Goal: Information Seeking & Learning: Learn about a topic

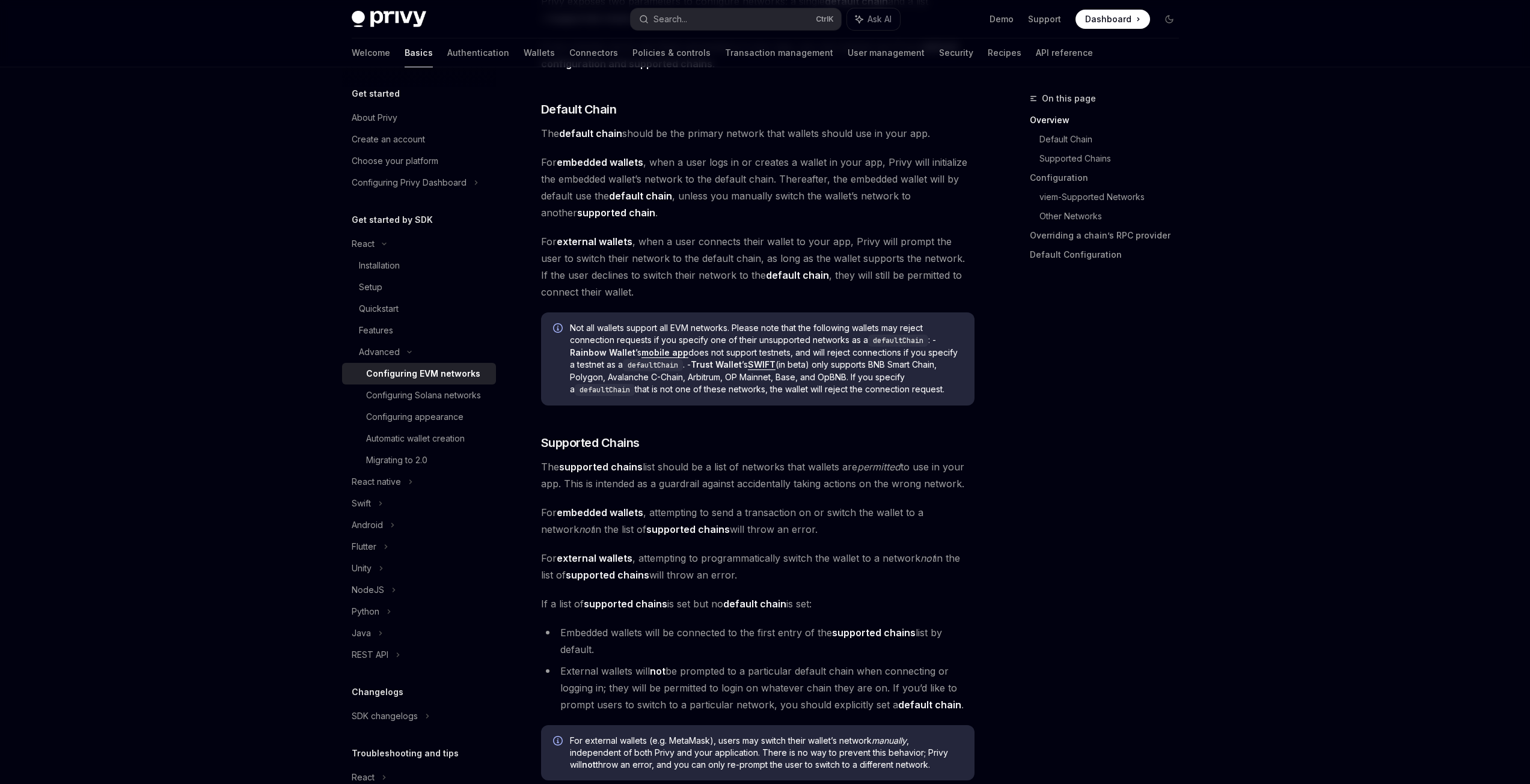
drag, startPoint x: 693, startPoint y: 381, endPoint x: 693, endPoint y: 415, distance: 34.0
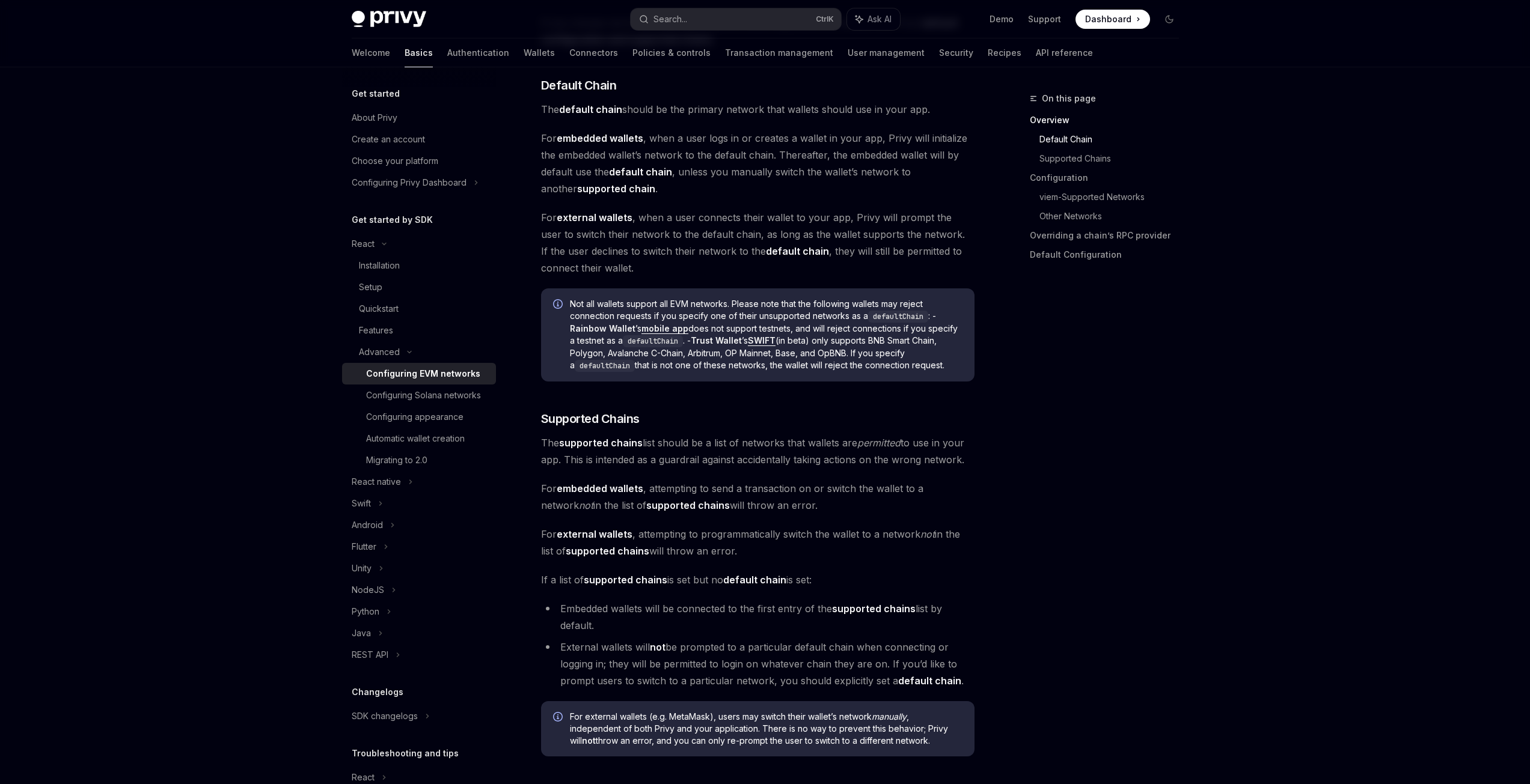
scroll to position [430, 0]
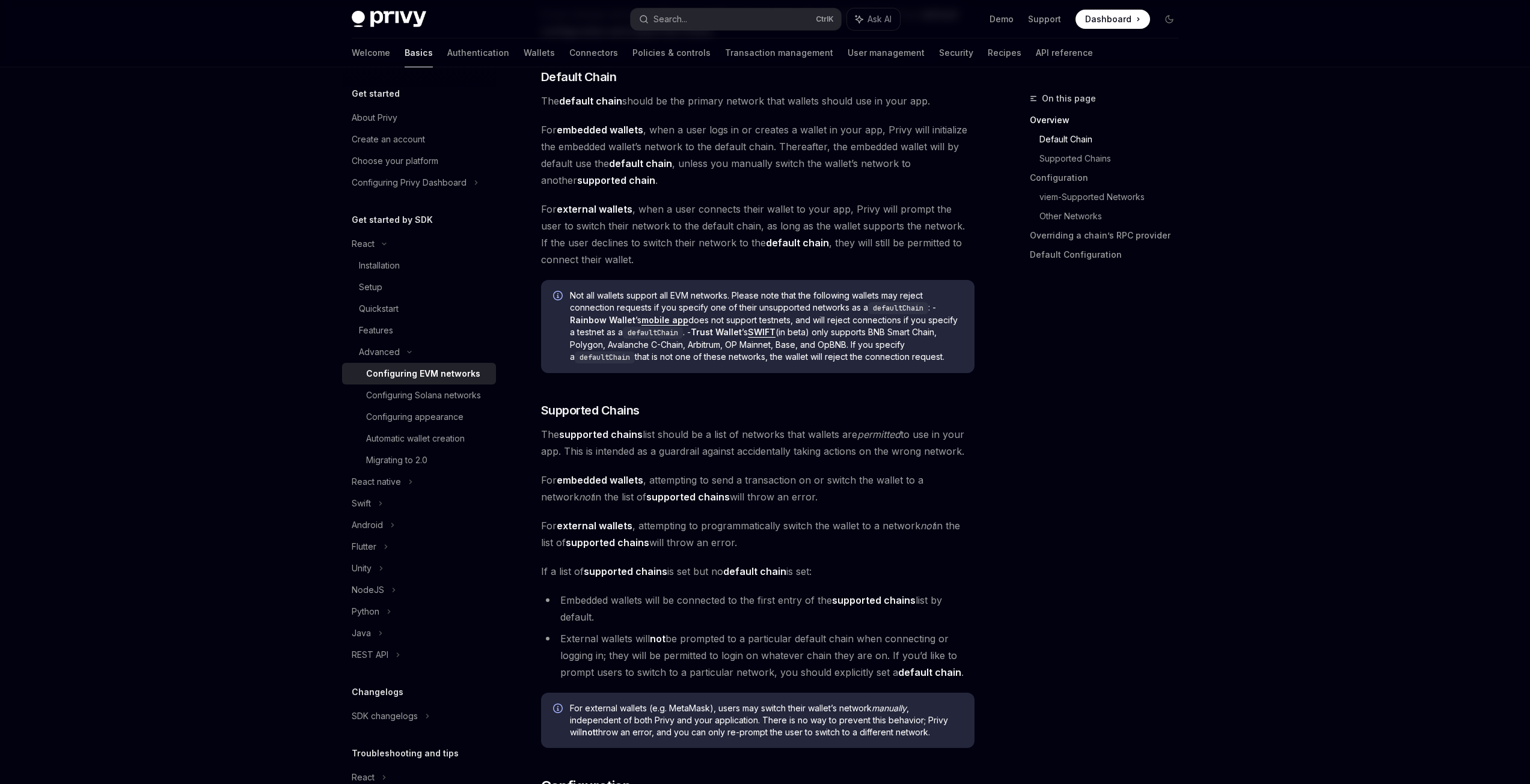
drag, startPoint x: 723, startPoint y: 435, endPoint x: 723, endPoint y: 459, distance: 24.0
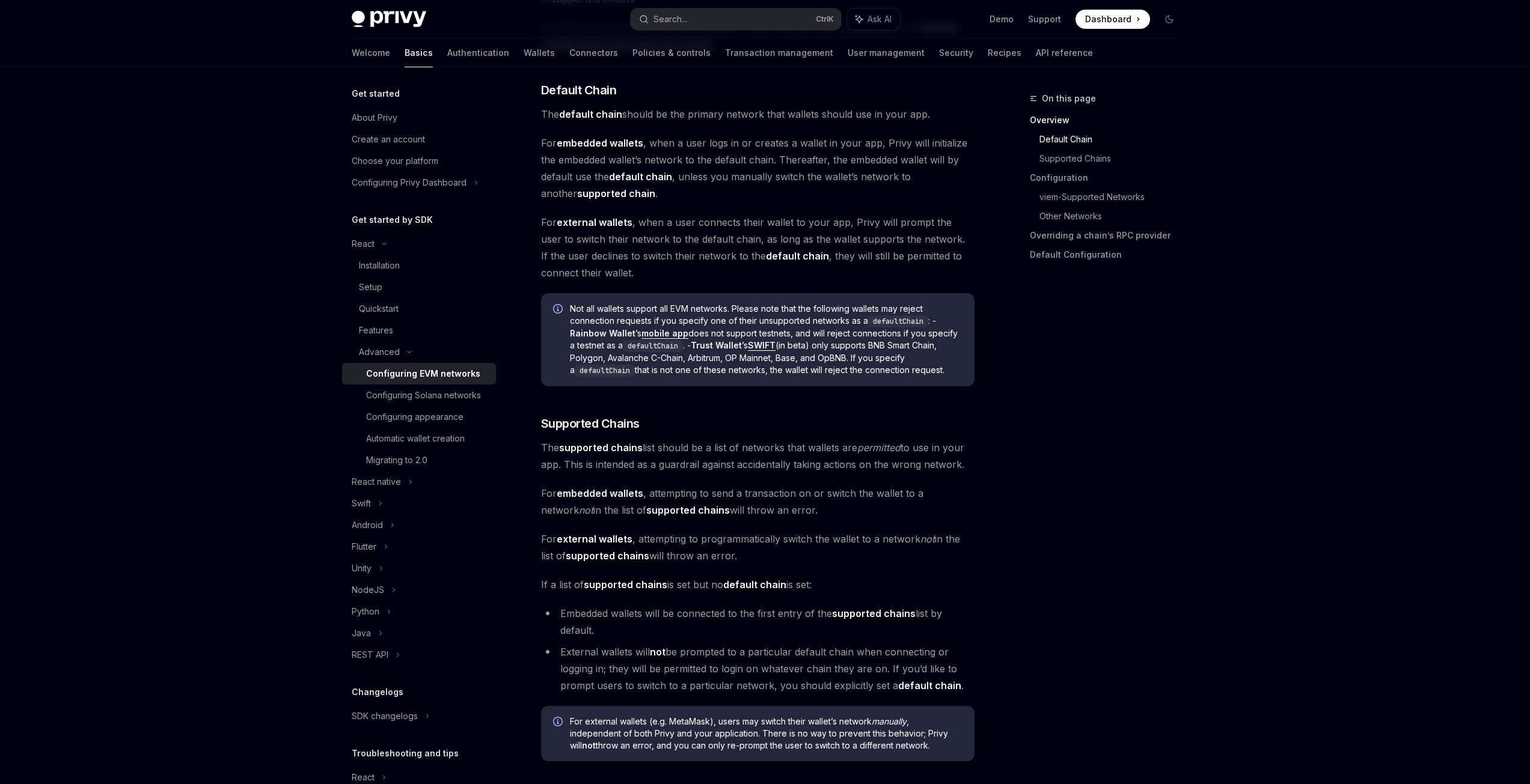
scroll to position [410, 0]
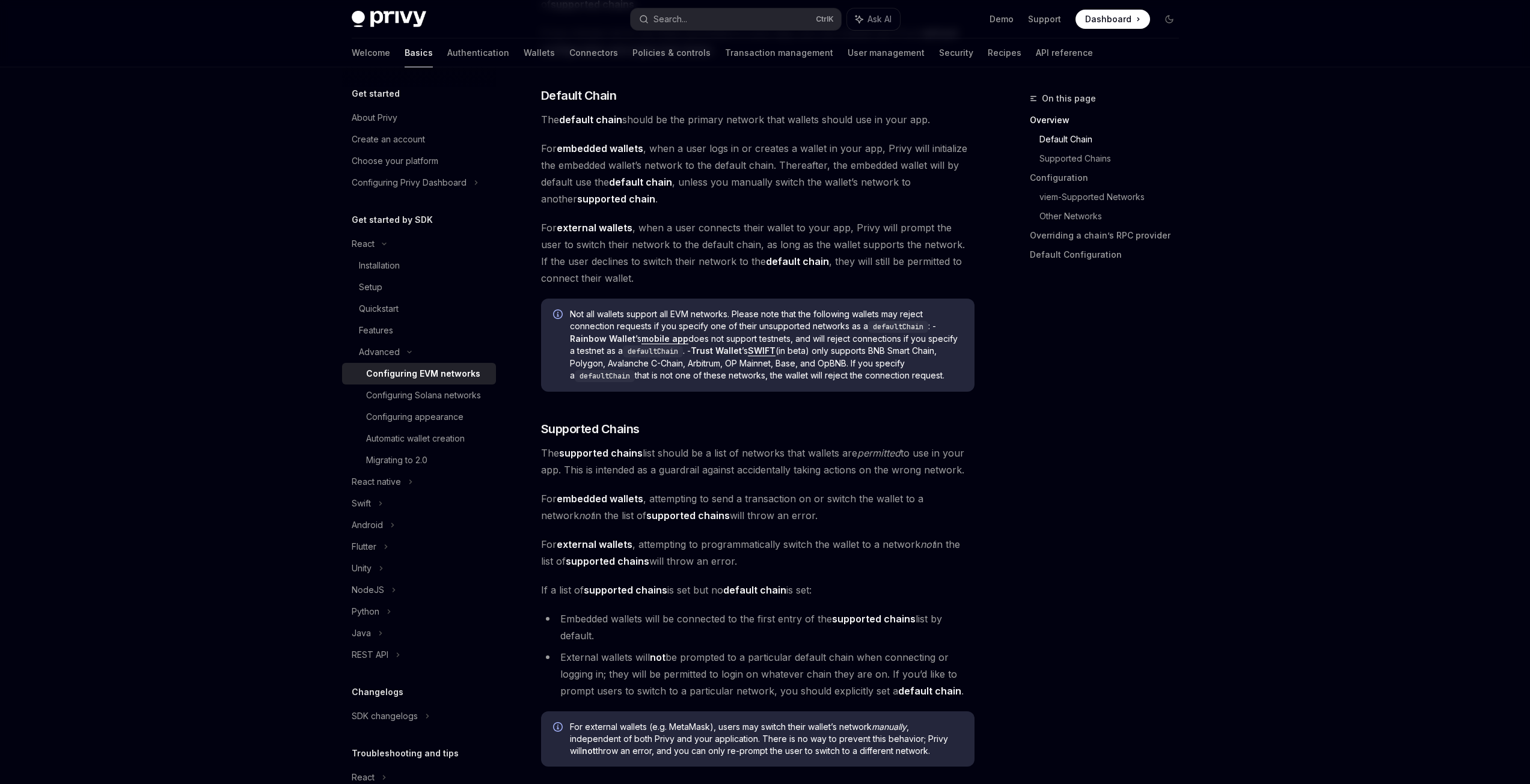
drag, startPoint x: 737, startPoint y: 414, endPoint x: 735, endPoint y: 399, distance: 15.1
click at [733, 328] on span "Not all wallets support all EVM networks. Please note that the following wallet…" at bounding box center [766, 345] width 393 height 74
click at [739, 433] on h3 "​ Supported Chains" at bounding box center [757, 429] width 433 height 17
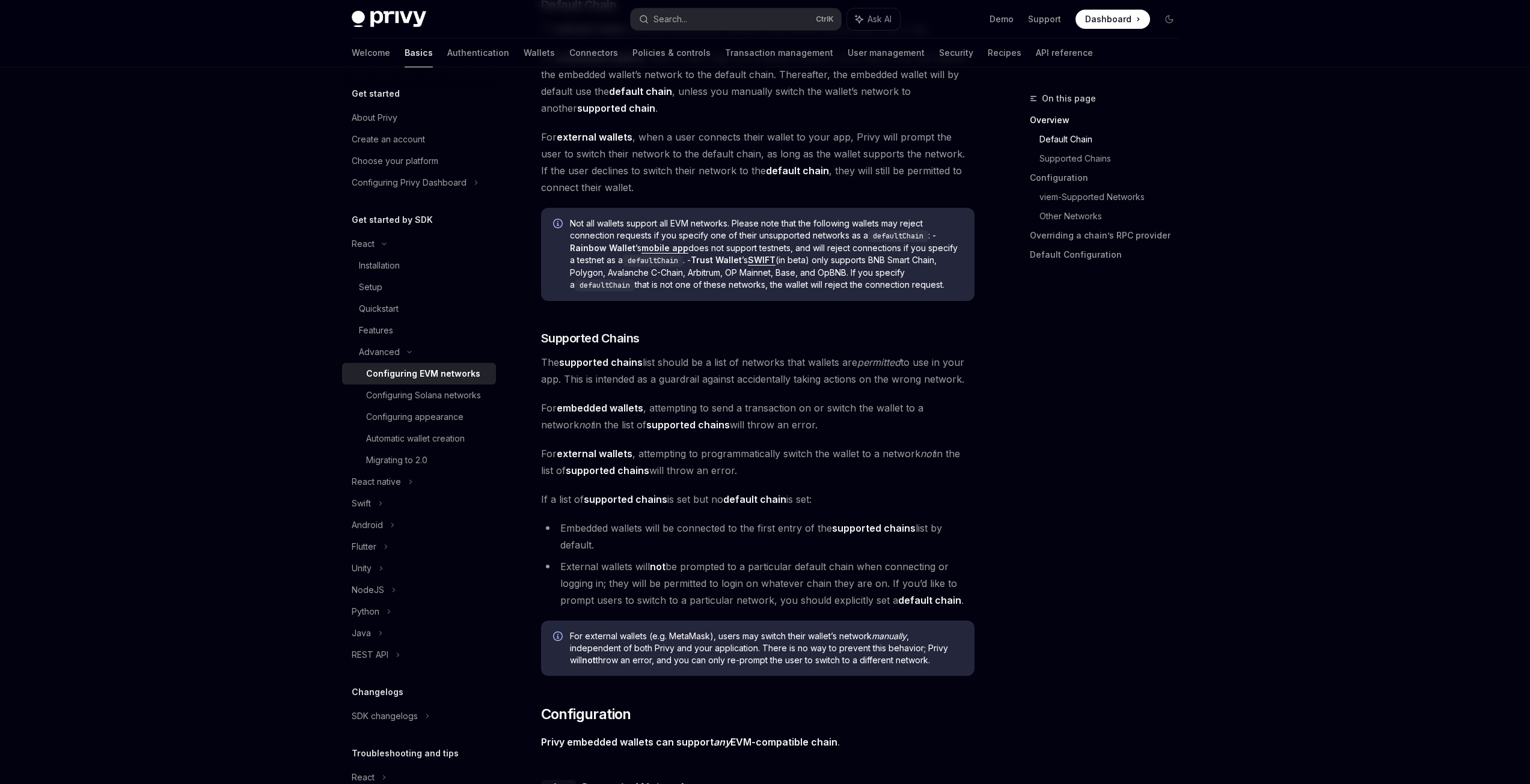
drag, startPoint x: 729, startPoint y: 403, endPoint x: 728, endPoint y: 438, distance: 35.0
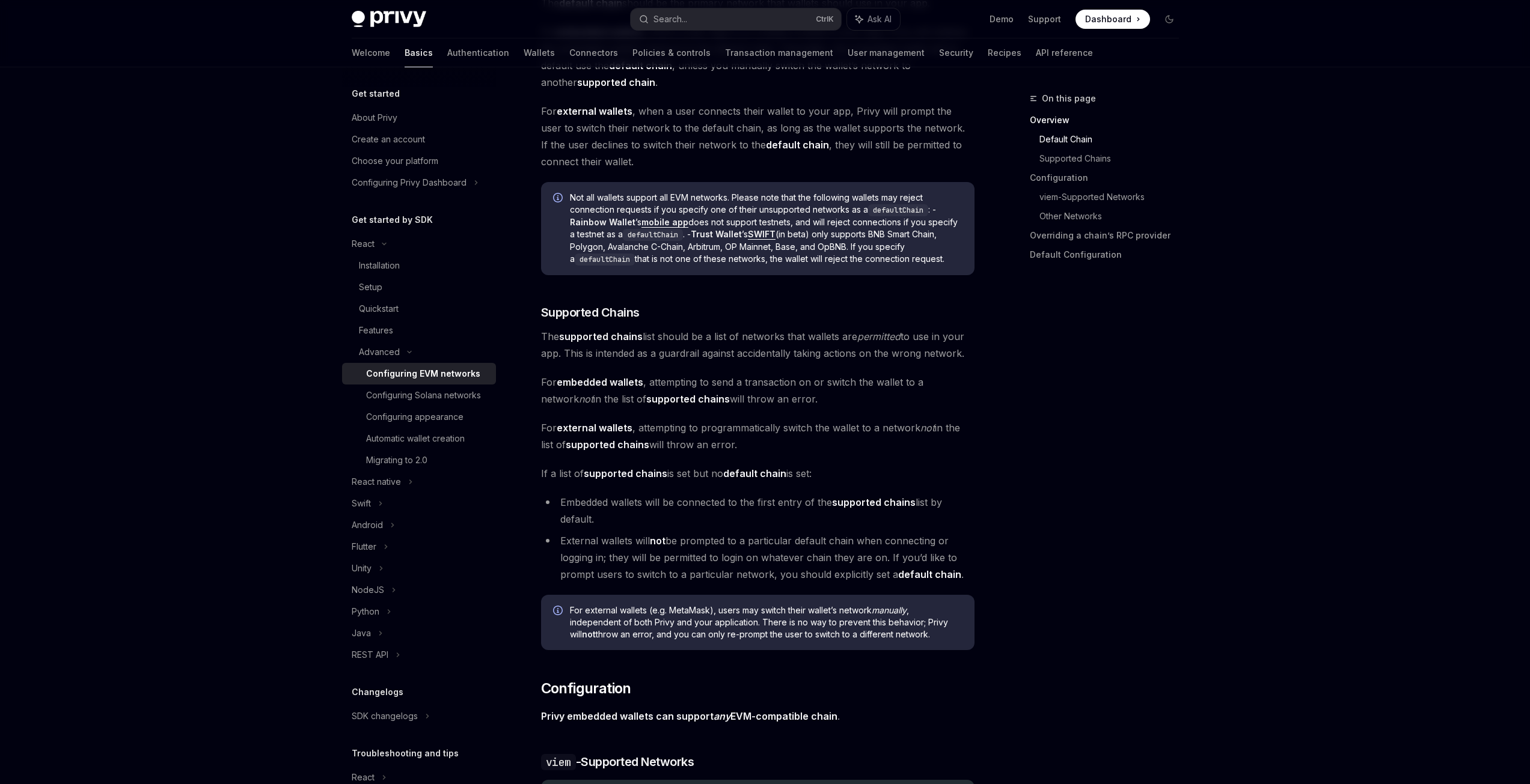
scroll to position [537, 0]
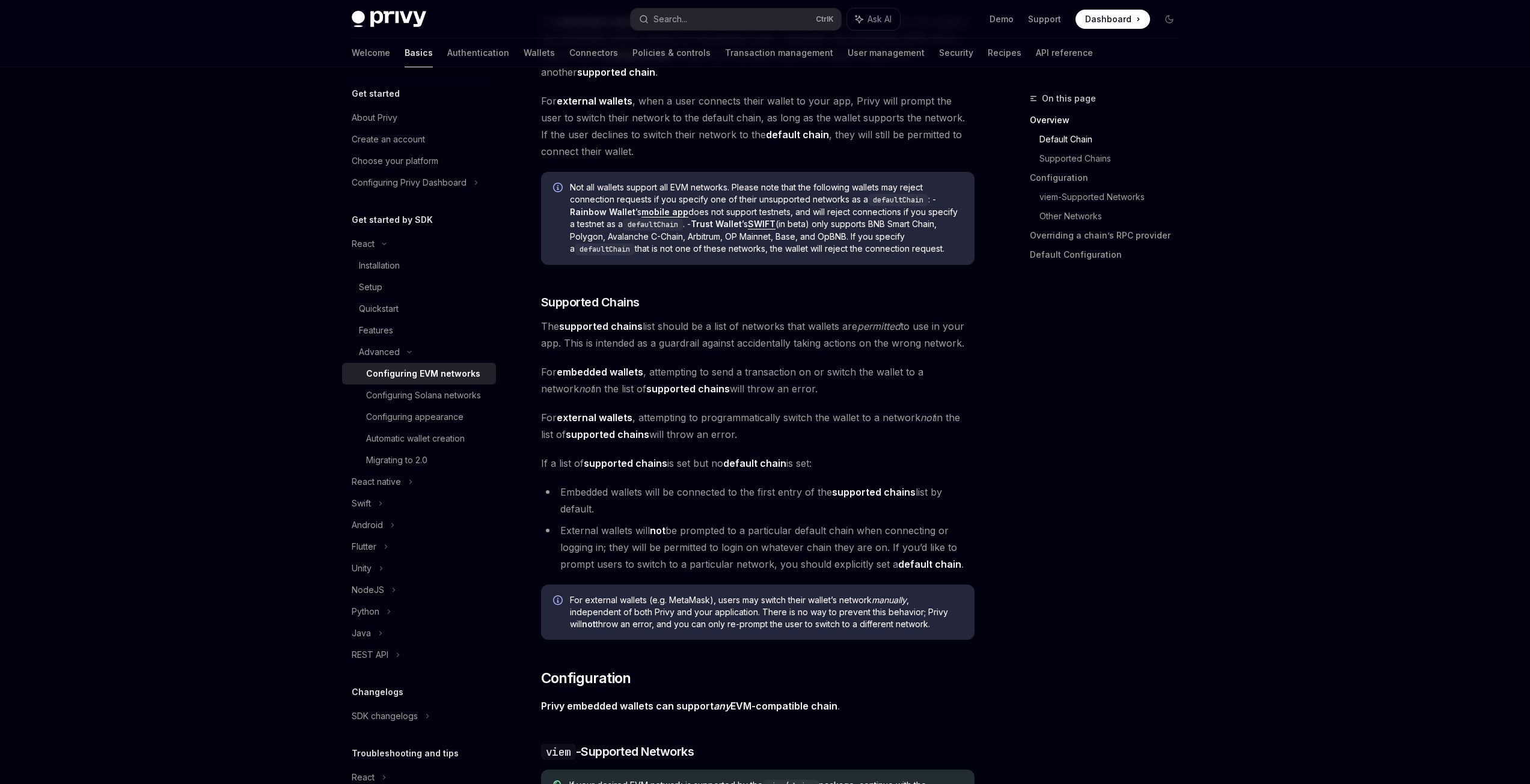
click at [718, 397] on span "For embedded wallets , attempting to send a transaction on or switch the wallet…" at bounding box center [757, 380] width 433 height 34
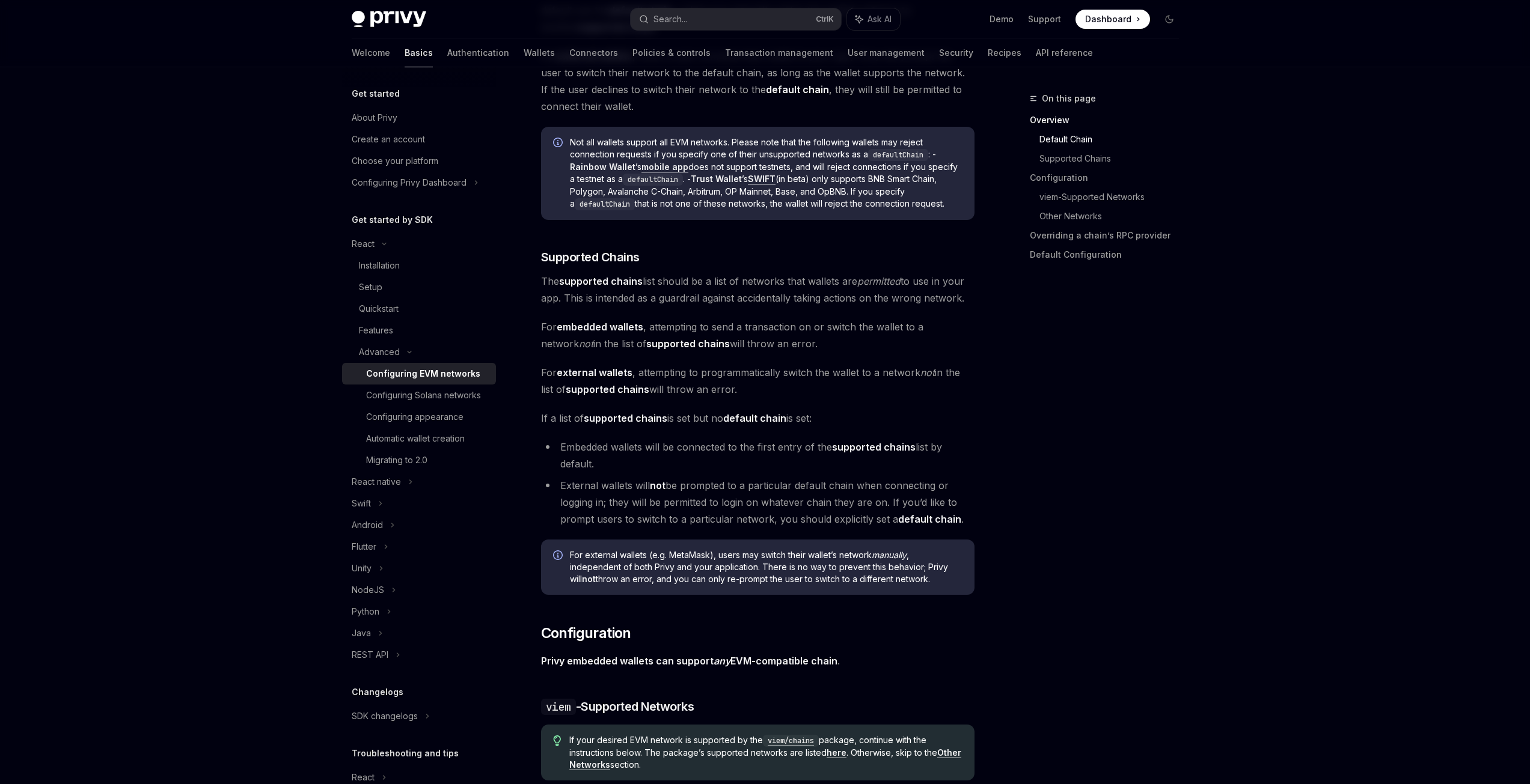
drag, startPoint x: 718, startPoint y: 397, endPoint x: 714, endPoint y: 425, distance: 28.3
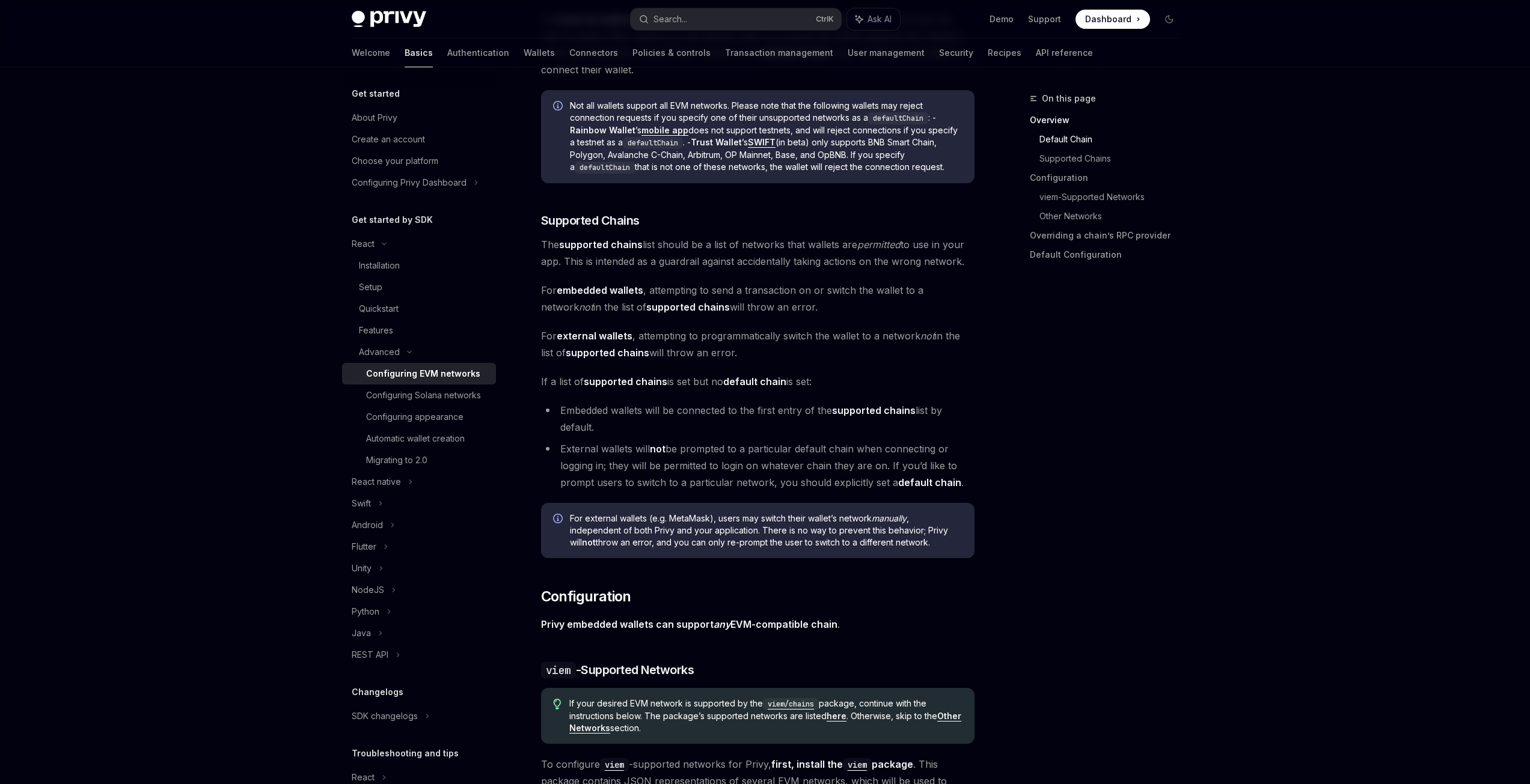
drag, startPoint x: 714, startPoint y: 411, endPoint x: 712, endPoint y: 427, distance: 16.1
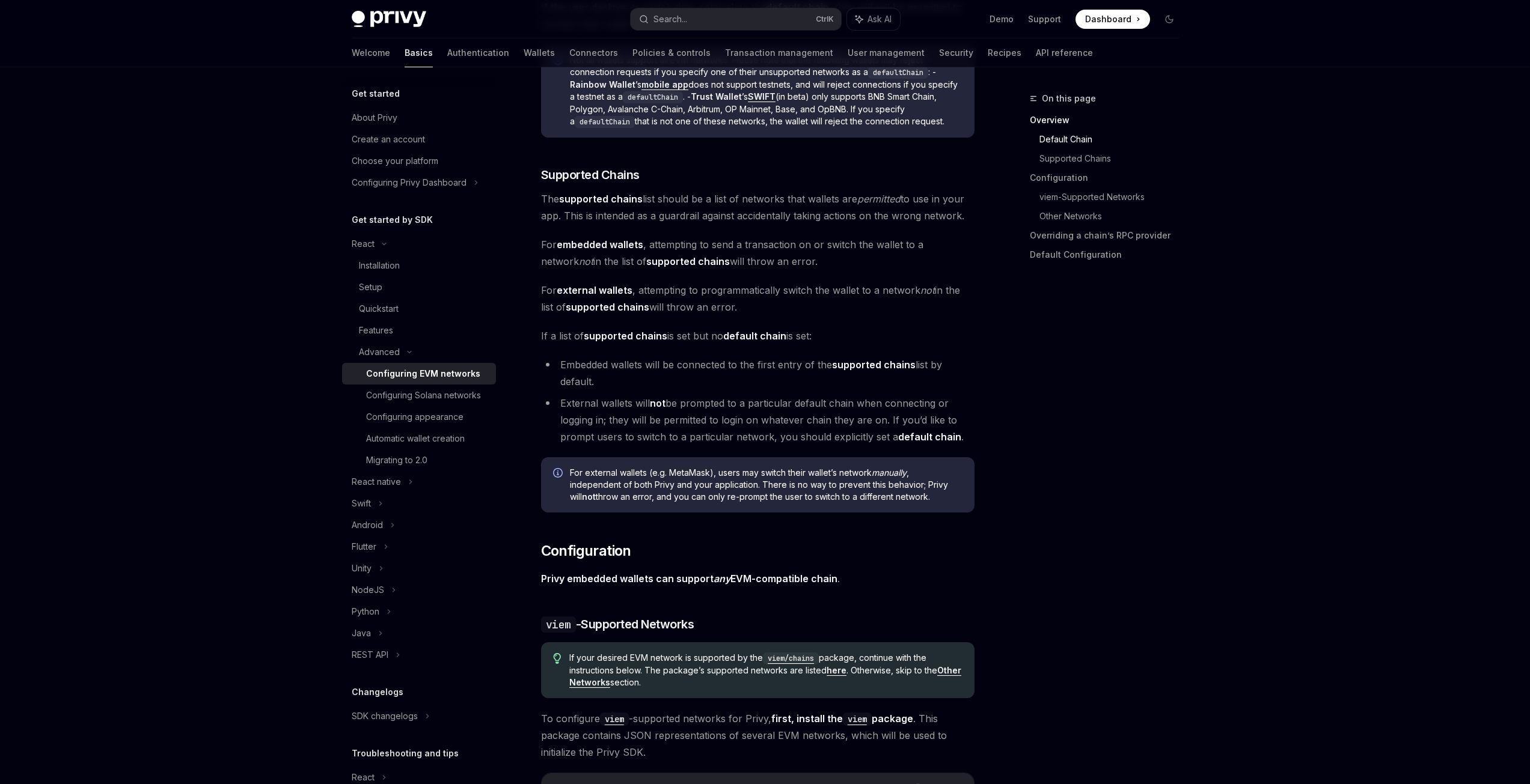
scroll to position [674, 0]
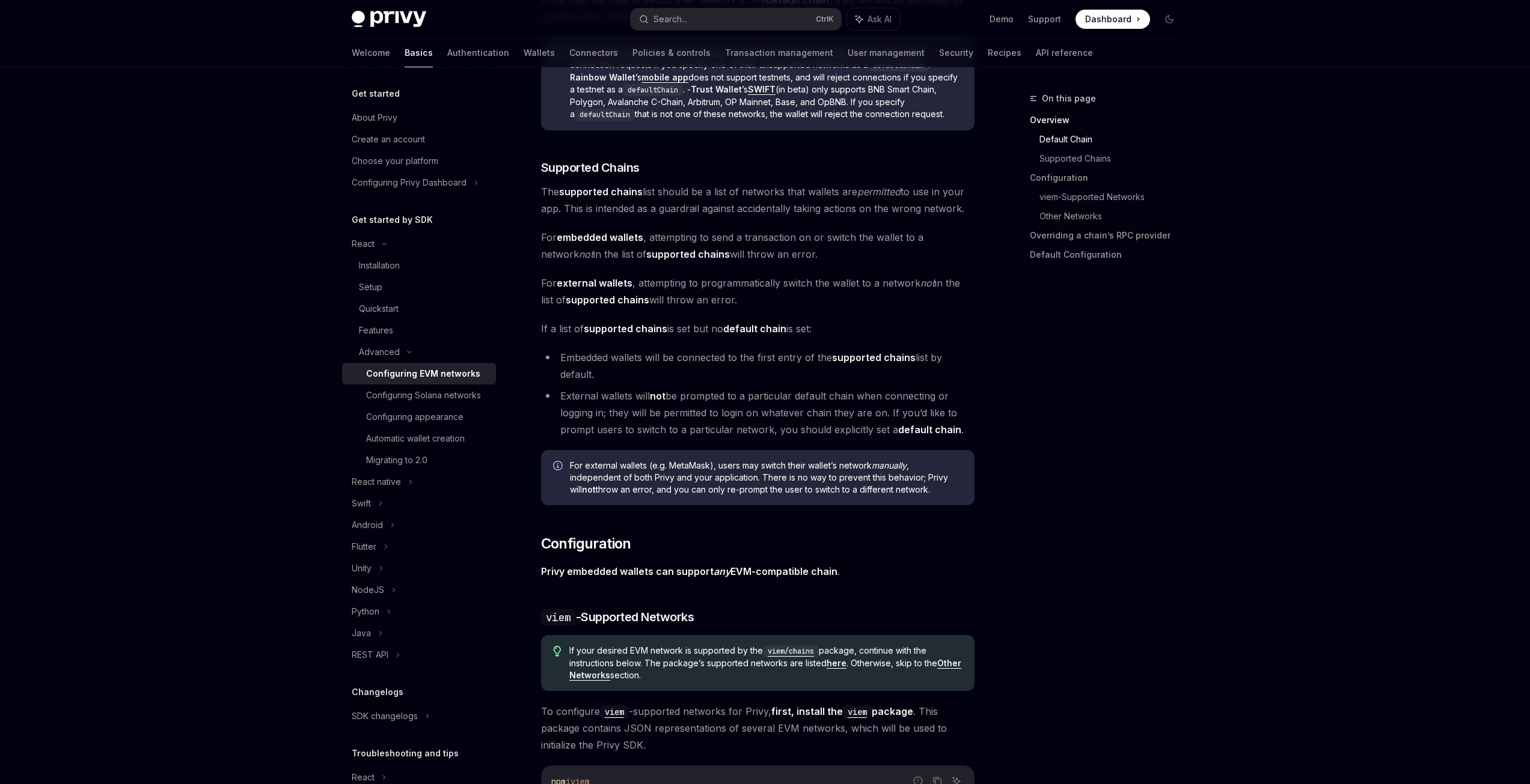
drag, startPoint x: 725, startPoint y: 374, endPoint x: 722, endPoint y: 400, distance: 26.2
drag, startPoint x: 695, startPoint y: 485, endPoint x: 774, endPoint y: 483, distance: 79.0
click at [774, 483] on span "For external wallets (e.g. MetaMask), users may switch their wallet’s network m…" at bounding box center [766, 475] width 393 height 36
click at [799, 495] on div "For external wallets (e.g. MetaMask), users may switch their wallet’s network m…" at bounding box center [757, 475] width 433 height 56
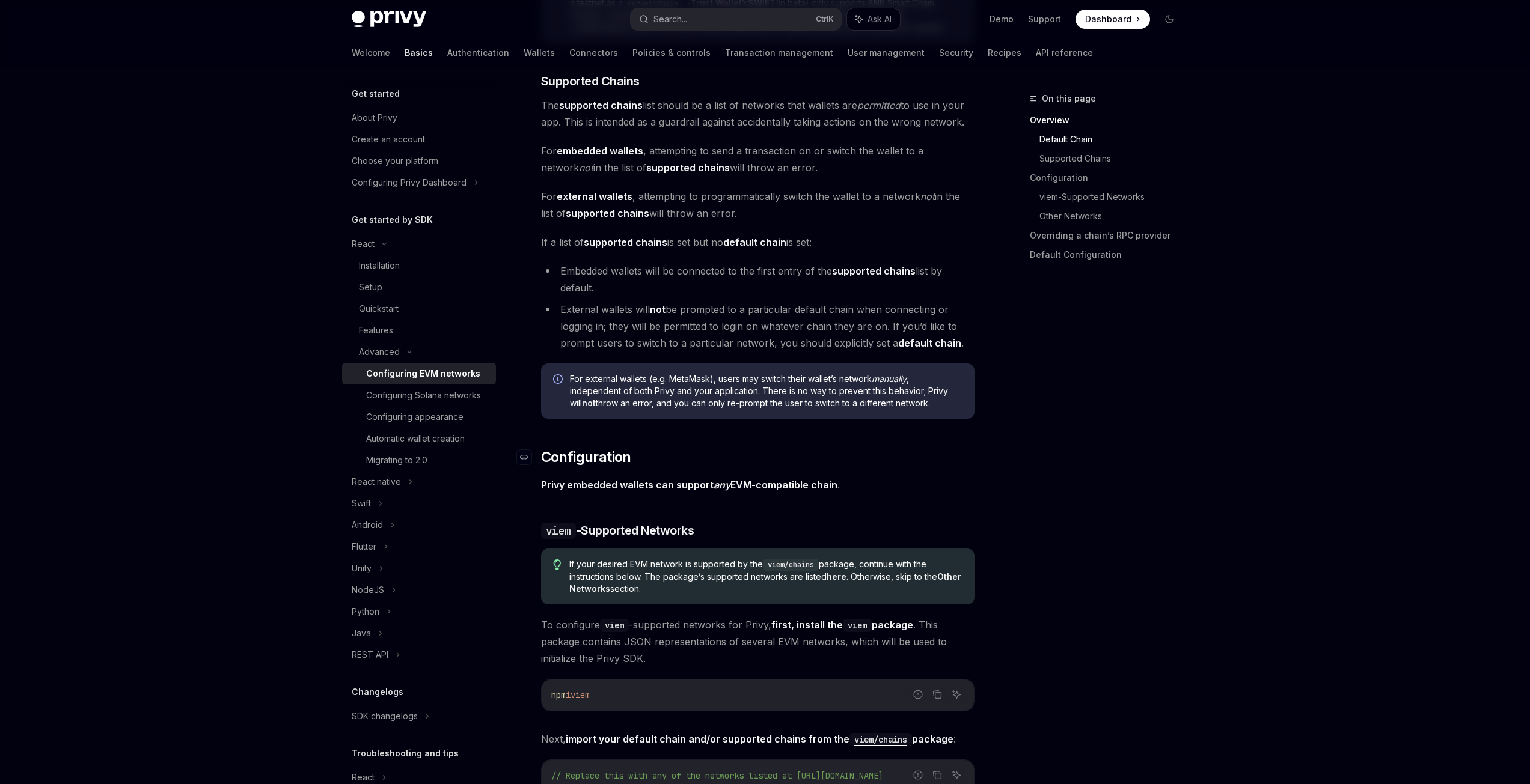
drag, startPoint x: 791, startPoint y: 500, endPoint x: 789, endPoint y: 533, distance: 33.1
click at [784, 481] on strong "Privy embedded wallets can support any EVM-compatible chain" at bounding box center [689, 484] width 296 height 12
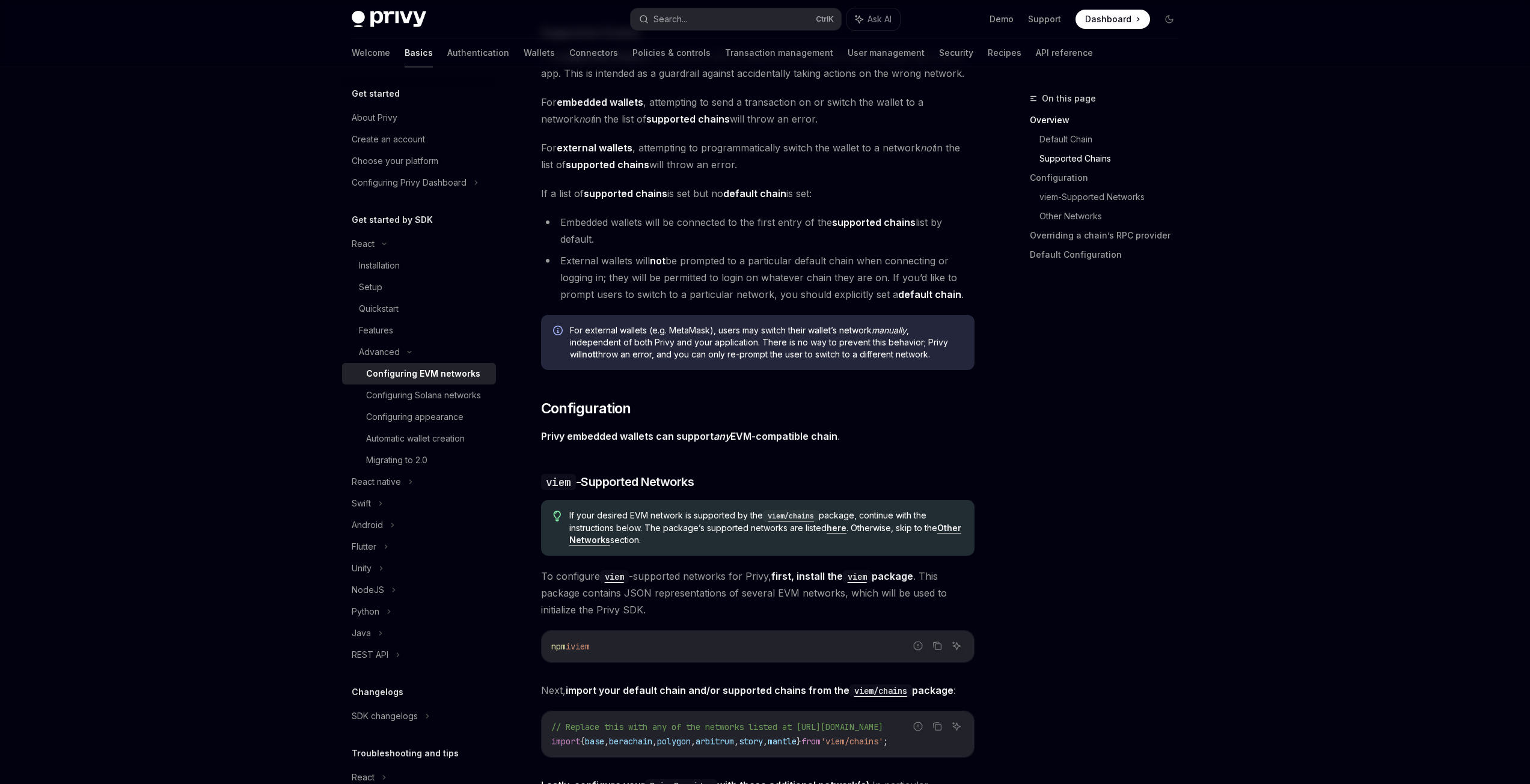
scroll to position [833, 0]
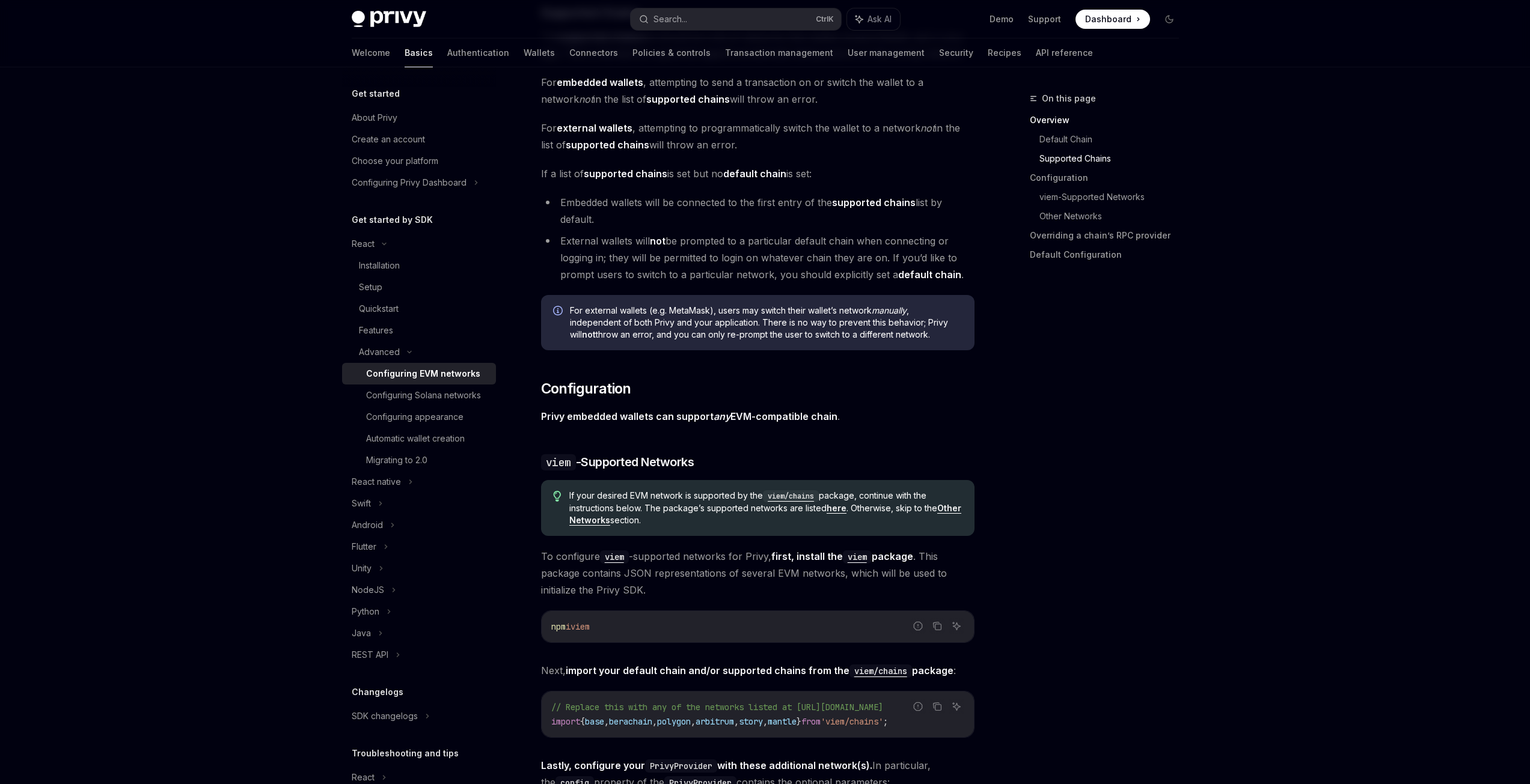
drag, startPoint x: 782, startPoint y: 495, endPoint x: 778, endPoint y: 534, distance: 39.2
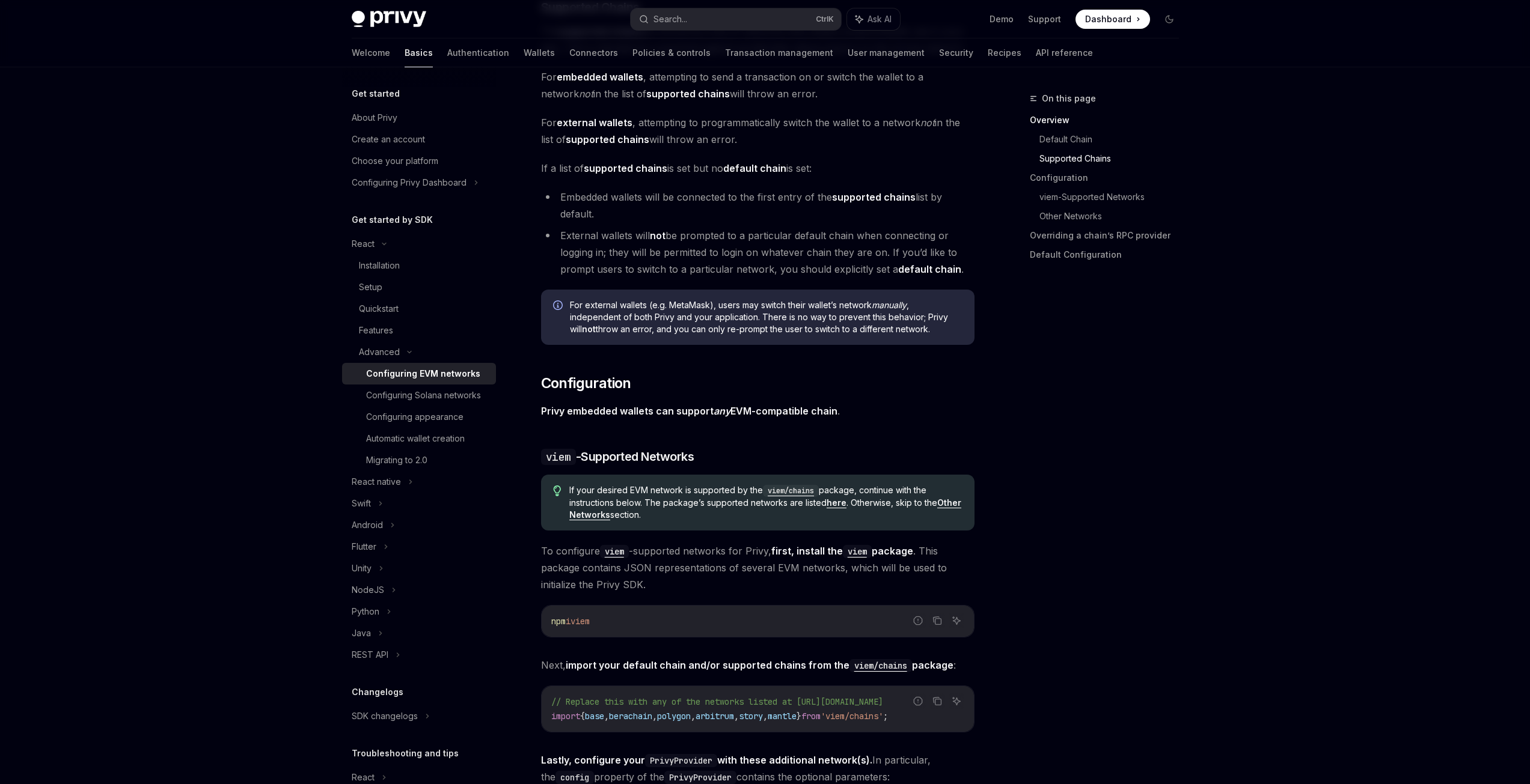
click at [796, 488] on code "viem/chains" at bounding box center [790, 491] width 56 height 12
click at [1119, 460] on div "On this page Overview Default Chain Supported Chains Configuration viem-Support…" at bounding box center [1097, 437] width 183 height 692
